Goal: Register for event/course

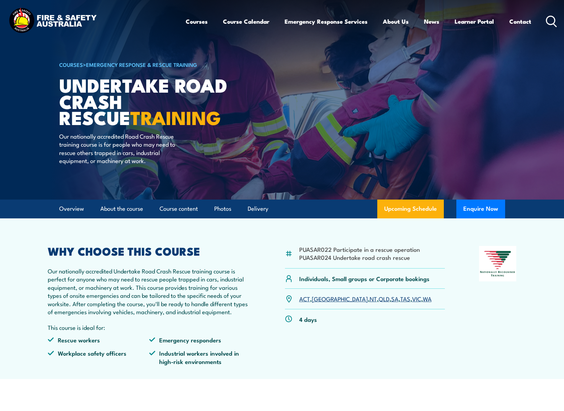
click at [412, 300] on link "VIC" at bounding box center [416, 299] width 9 height 8
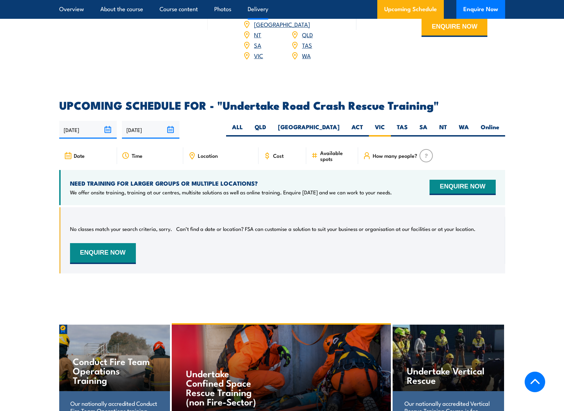
scroll to position [1000, 0]
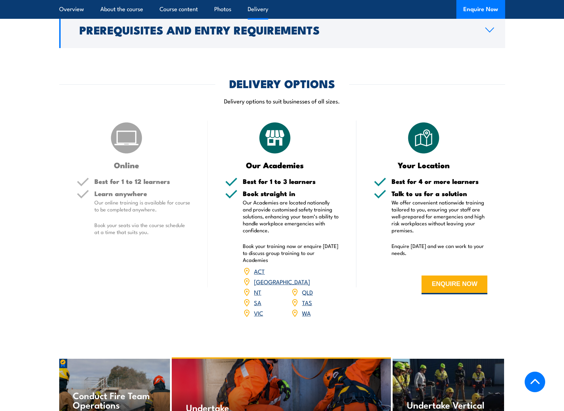
scroll to position [838, 0]
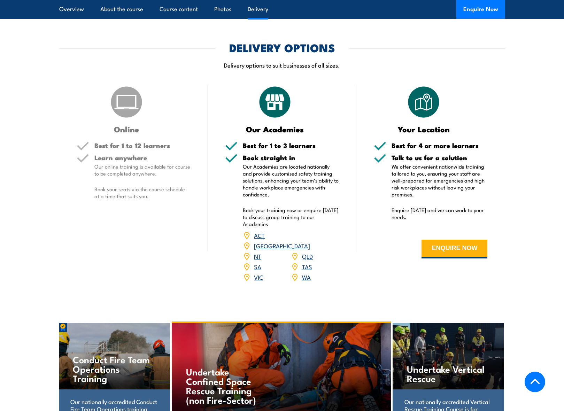
click at [258, 273] on link "VIC" at bounding box center [258, 277] width 9 height 8
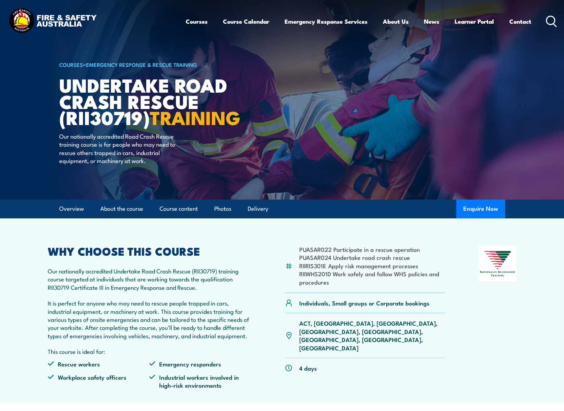
click at [149, 269] on div "WHY CHOOSE THIS COURSE Our nationally accredited Undertake Road Crash Rescue (R…" at bounding box center [150, 320] width 204 height 149
